Goal: Check status: Check status

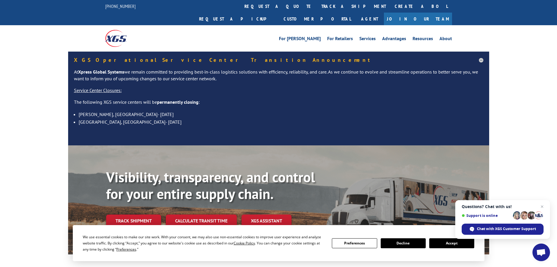
drag, startPoint x: 135, startPoint y: 198, endPoint x: 134, endPoint y: 208, distance: 9.4
click at [135, 200] on div "Visibility, transparency, and control for your entire supply chain. Track shipm…" at bounding box center [297, 210] width 383 height 82
click at [134, 214] on link "Track shipment" at bounding box center [133, 220] width 55 height 12
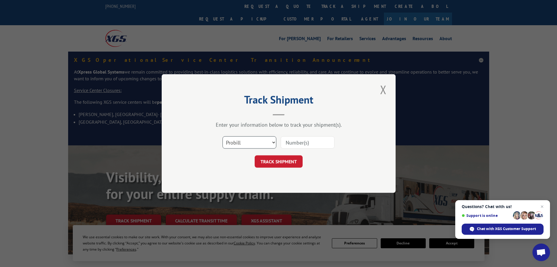
click at [235, 145] on select "Select category... Probill BOL PO" at bounding box center [250, 142] width 54 height 12
select select "bol"
click at [223, 136] on select "Select category... Probill BOL PO" at bounding box center [250, 142] width 54 height 12
paste input "5968150"
type input "5968150"
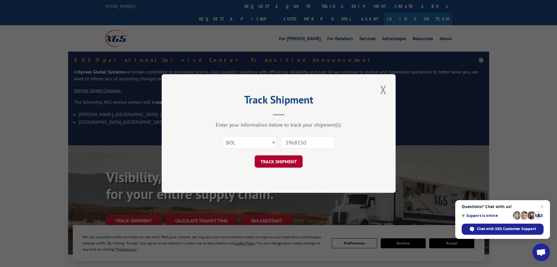
click at [272, 160] on button "TRACK SHIPMENT" at bounding box center [279, 161] width 48 height 12
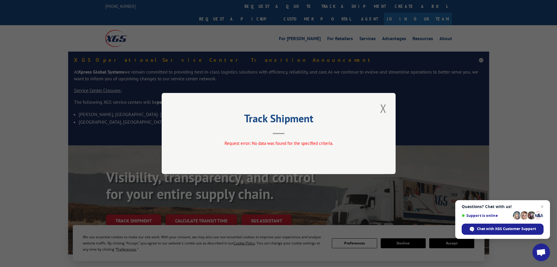
click at [391, 106] on div "Track Shipment Request error: No data was found for the specified criteria." at bounding box center [279, 133] width 234 height 81
click at [384, 109] on button "Close modal" at bounding box center [384, 108] width 10 height 16
